Goal: Information Seeking & Learning: Learn about a topic

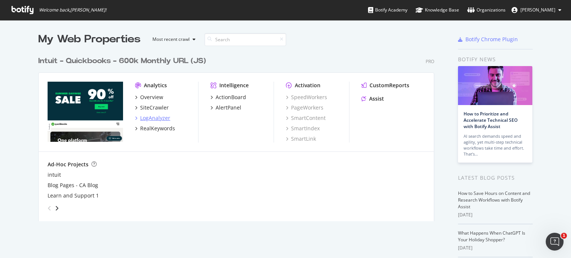
click at [151, 116] on div "LogAnalyzer" at bounding box center [155, 118] width 30 height 7
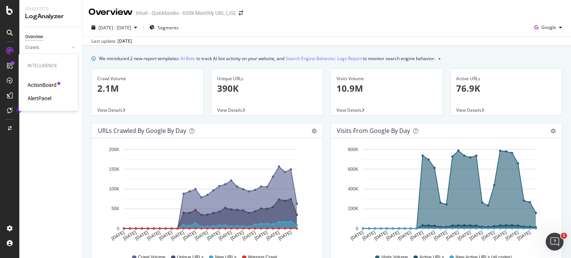
click at [51, 86] on div "ActionBoard" at bounding box center [42, 84] width 29 height 7
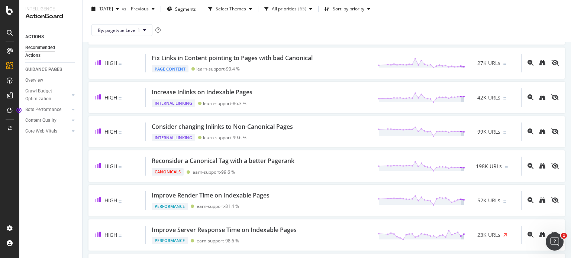
scroll to position [149, 0]
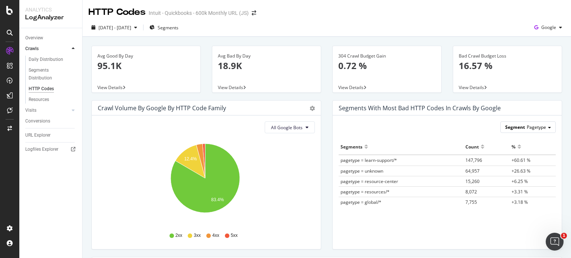
click at [543, 125] on div "Segment Pagetype" at bounding box center [528, 127] width 55 height 11
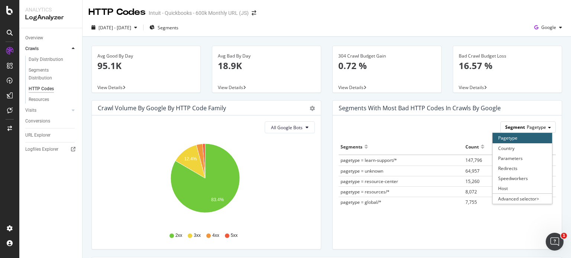
click at [543, 125] on div "Segment Pagetype" at bounding box center [528, 127] width 55 height 11
